Goal: Task Accomplishment & Management: Use online tool/utility

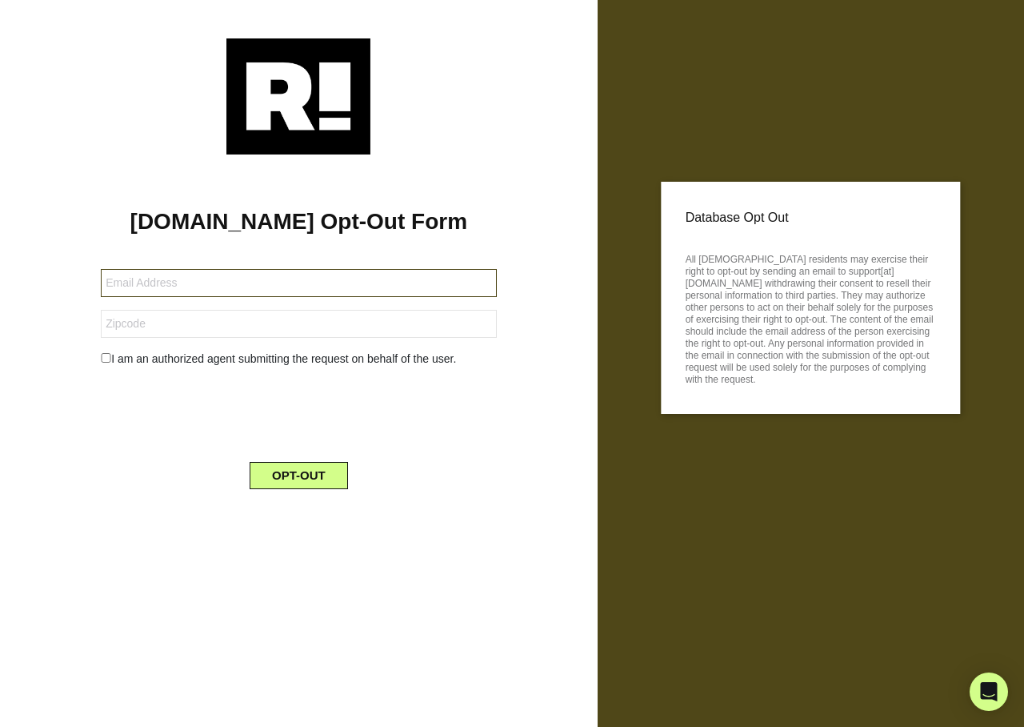
type input "robinwininger@gmail.com"
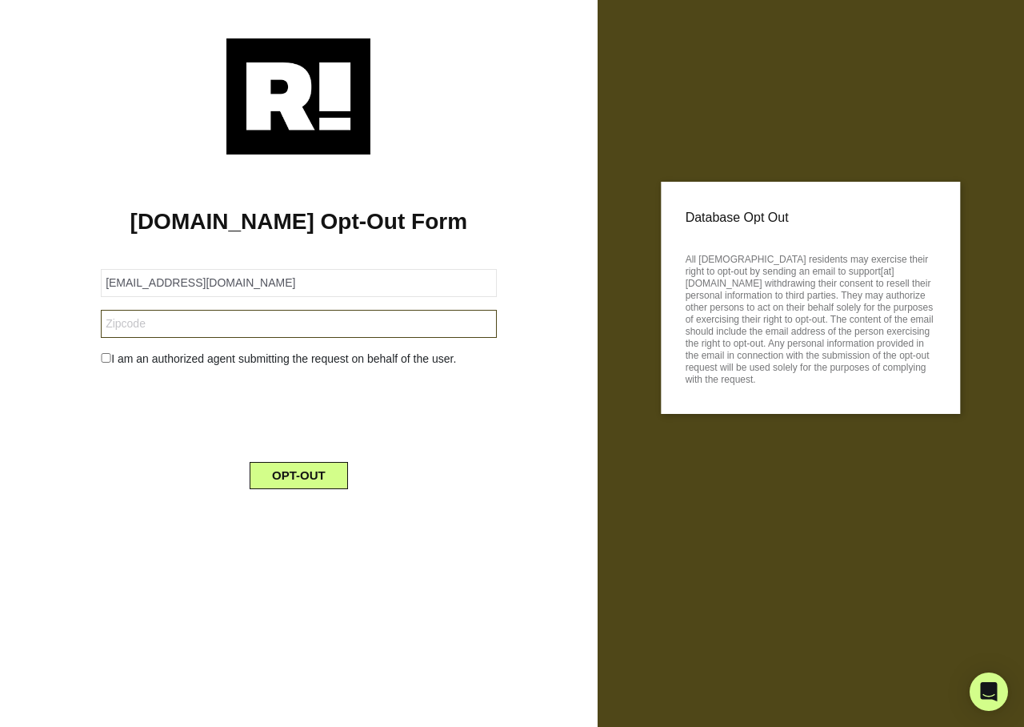
type input "30606"
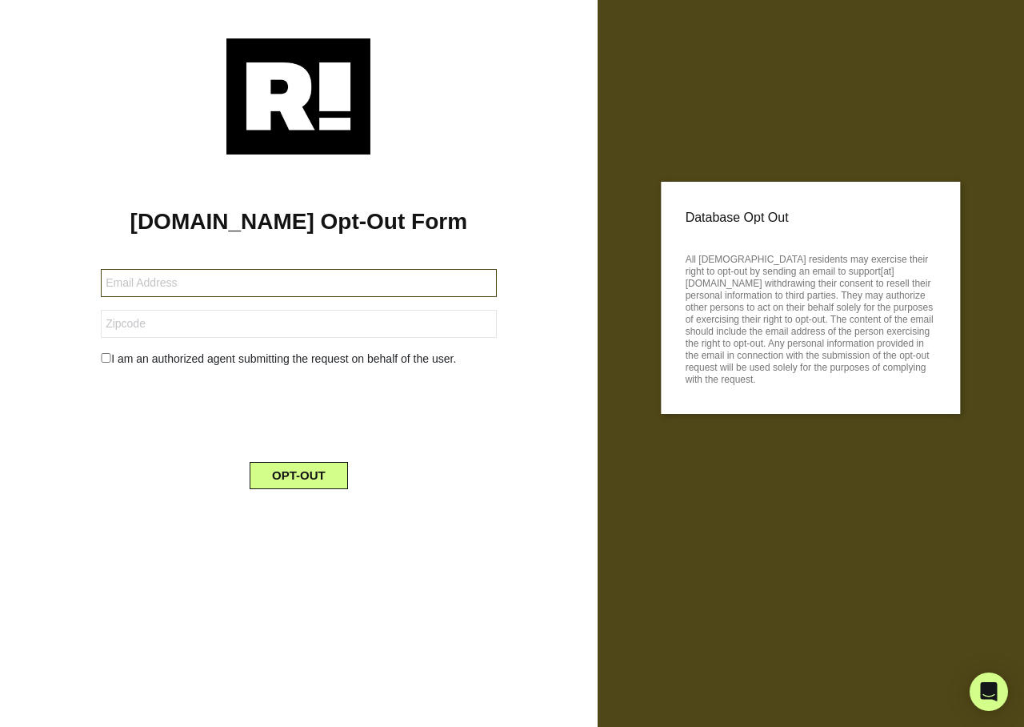
type input "[EMAIL_ADDRESS][DOMAIN_NAME]"
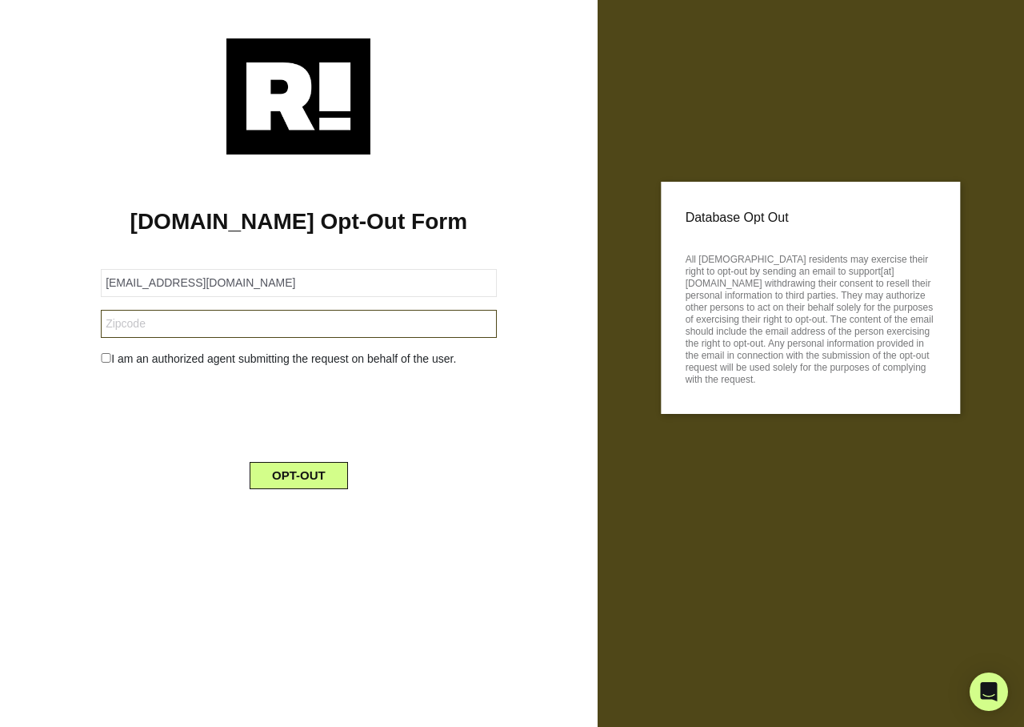
type input "26508"
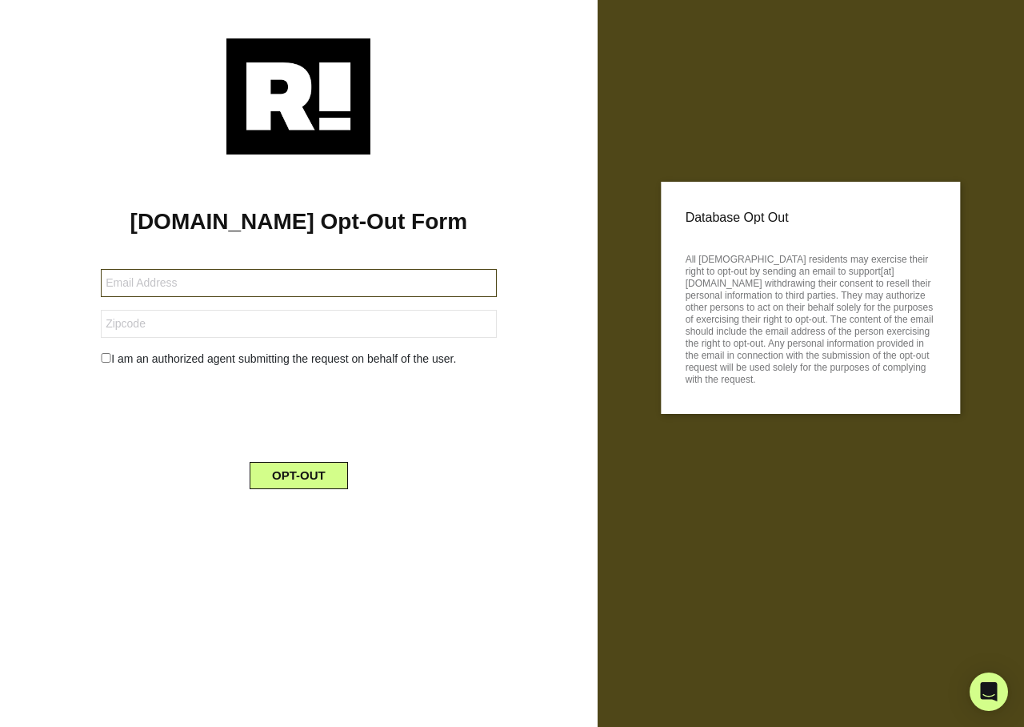
type input "[EMAIL_ADDRESS][DOMAIN_NAME]"
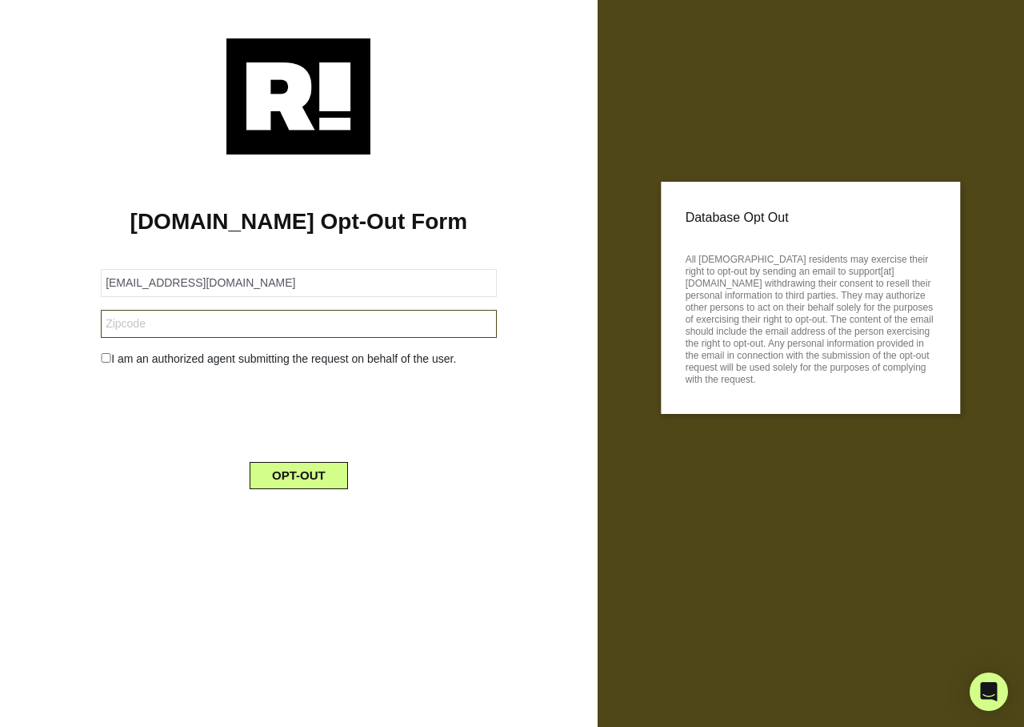
type input "76904"
